Goal: Complete application form

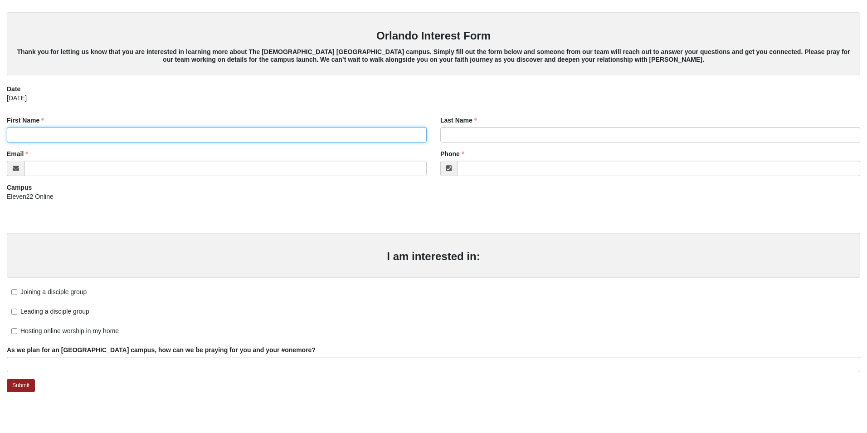
click at [203, 133] on input "First Name" at bounding box center [217, 134] width 420 height 15
type input "[PERSON_NAME]"
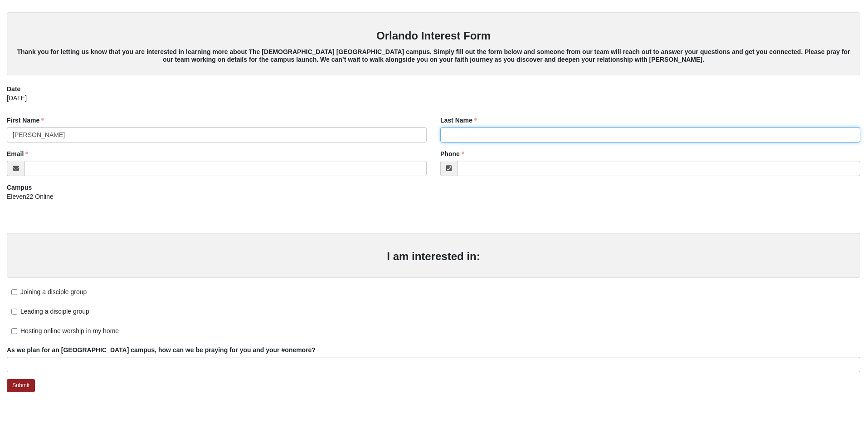
type input "[PERSON_NAME]"
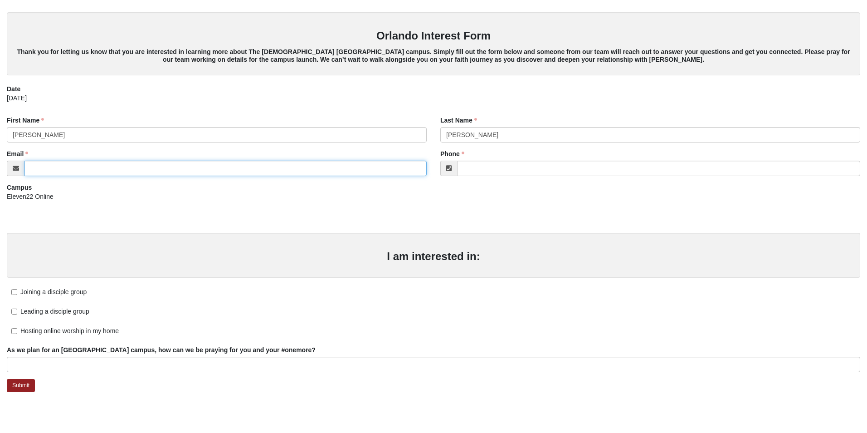
type input "[EMAIL_ADDRESS][DOMAIN_NAME]"
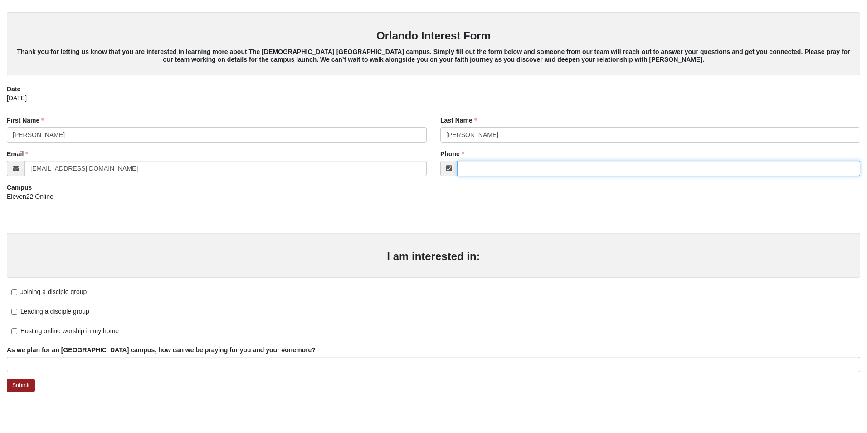
click at [500, 169] on input "Phone" at bounding box center [658, 168] width 403 height 15
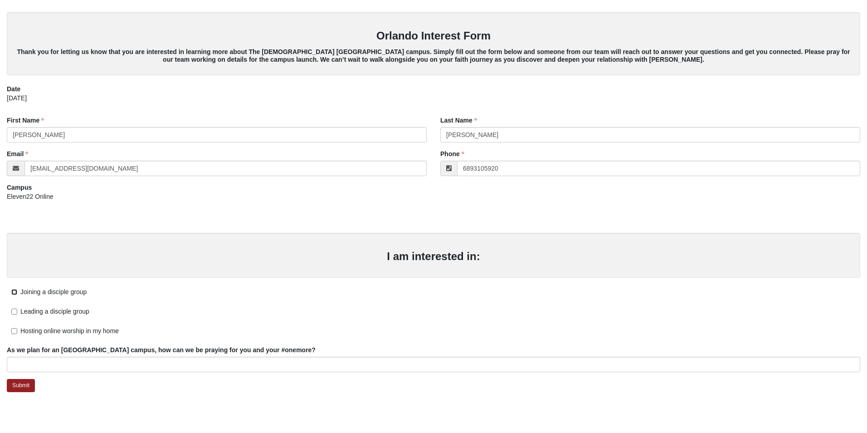
type input "[PHONE_NUMBER]"
click at [14, 291] on input "Joining a disciple group" at bounding box center [14, 292] width 6 height 6
checkbox input "true"
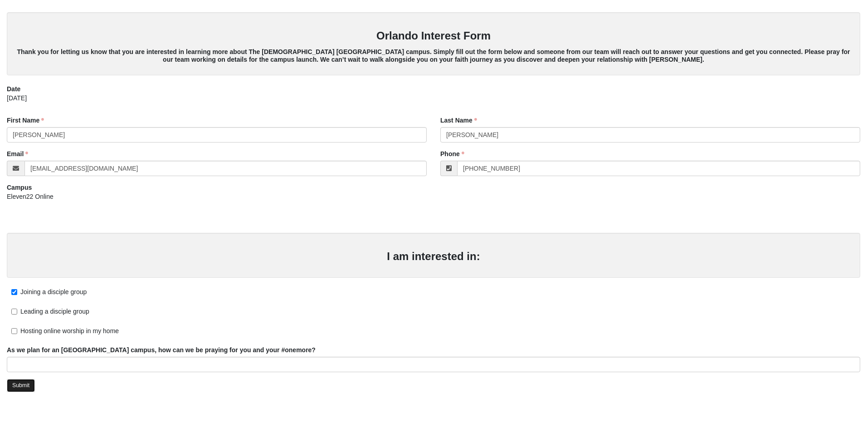
click at [23, 386] on link "Submit" at bounding box center [21, 385] width 28 height 13
